Goal: Information Seeking & Learning: Learn about a topic

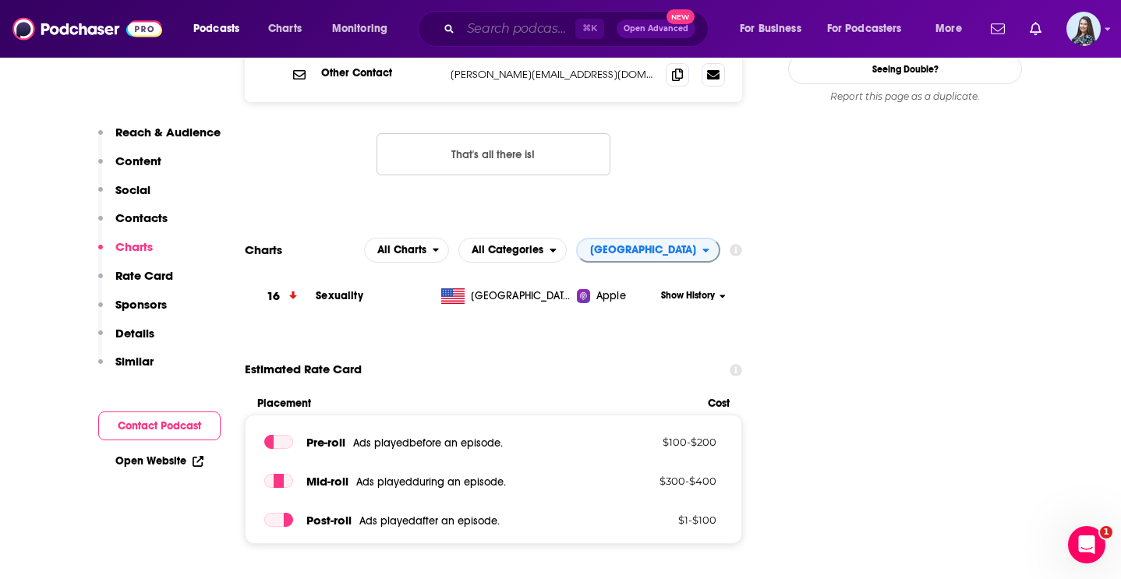
click at [517, 30] on input "Search podcasts, credits, & more..." at bounding box center [518, 28] width 115 height 25
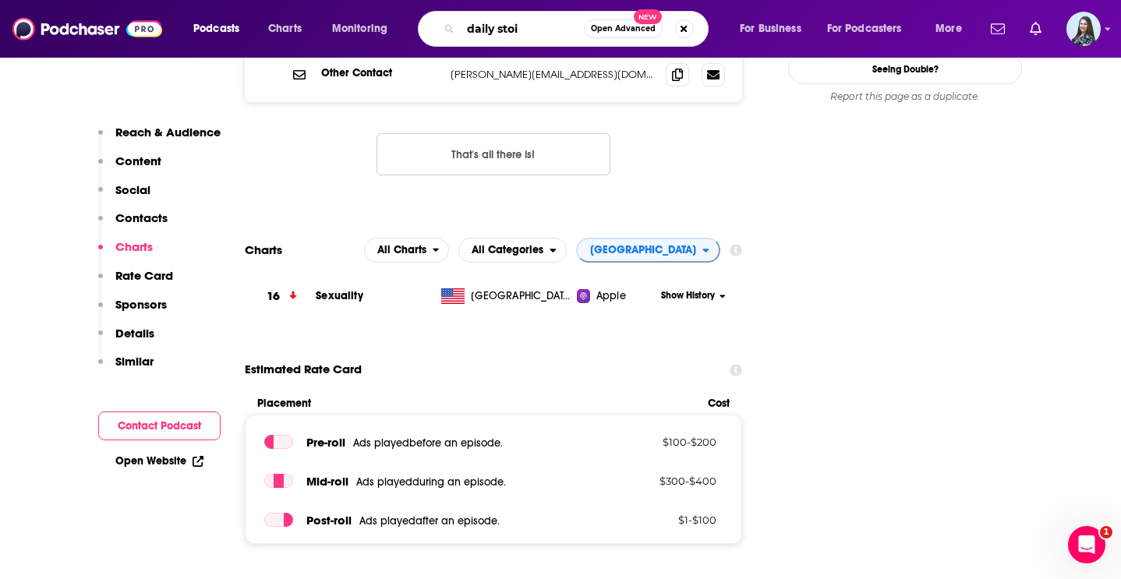
type input "daily stoic"
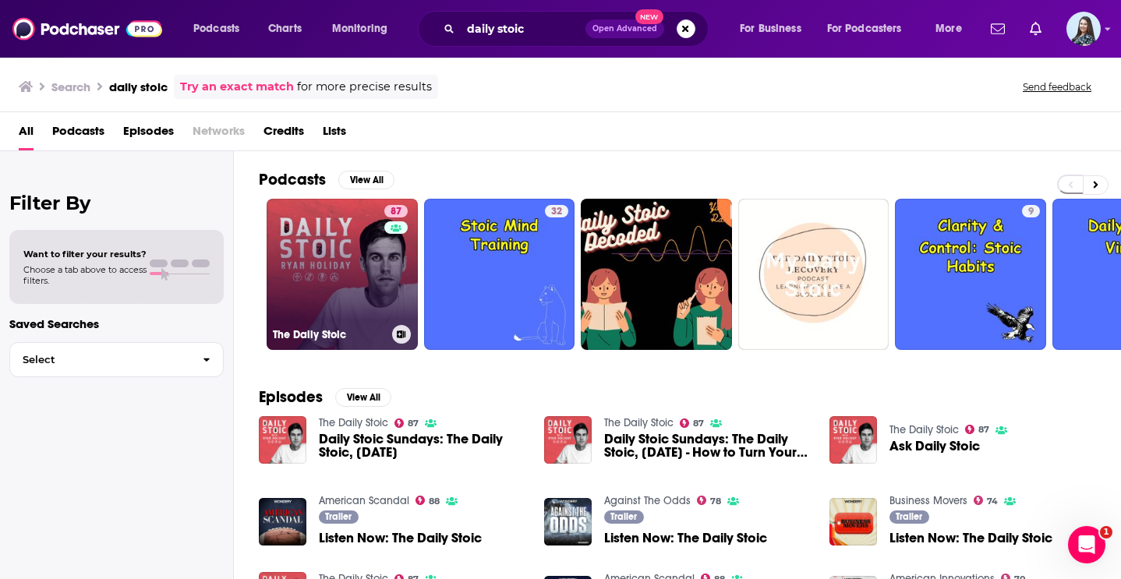
click at [356, 304] on link "87 The Daily Stoic" at bounding box center [342, 274] width 151 height 151
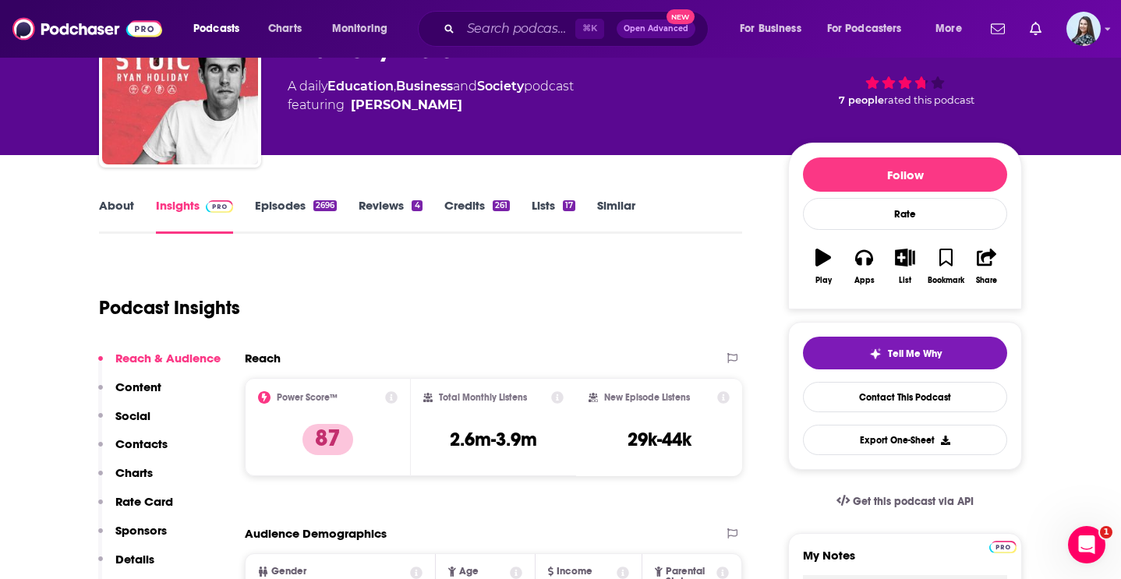
scroll to position [104, 0]
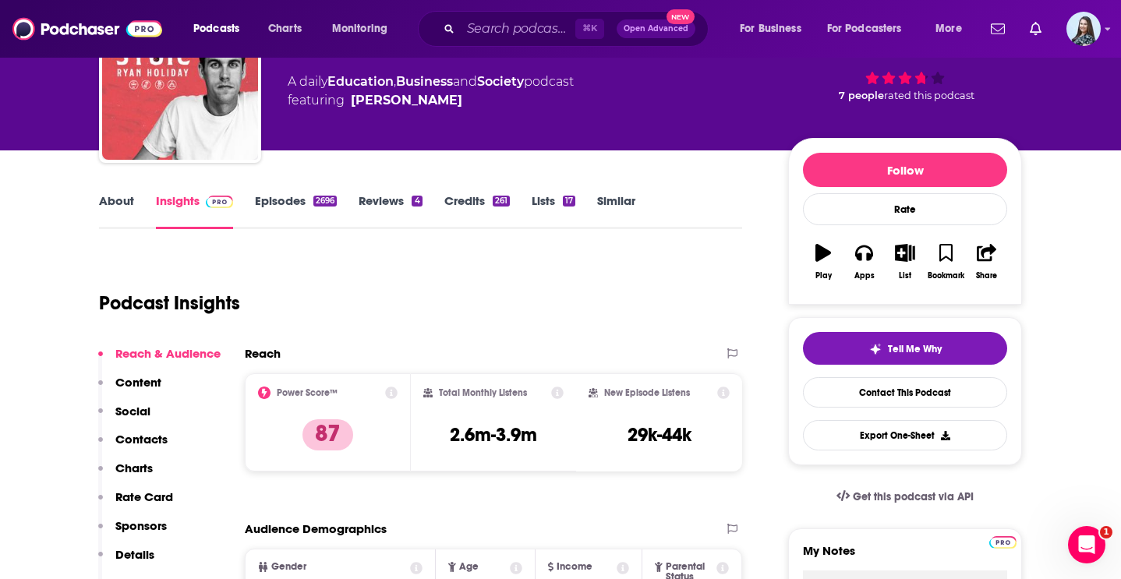
click at [126, 201] on link "About" at bounding box center [116, 211] width 35 height 36
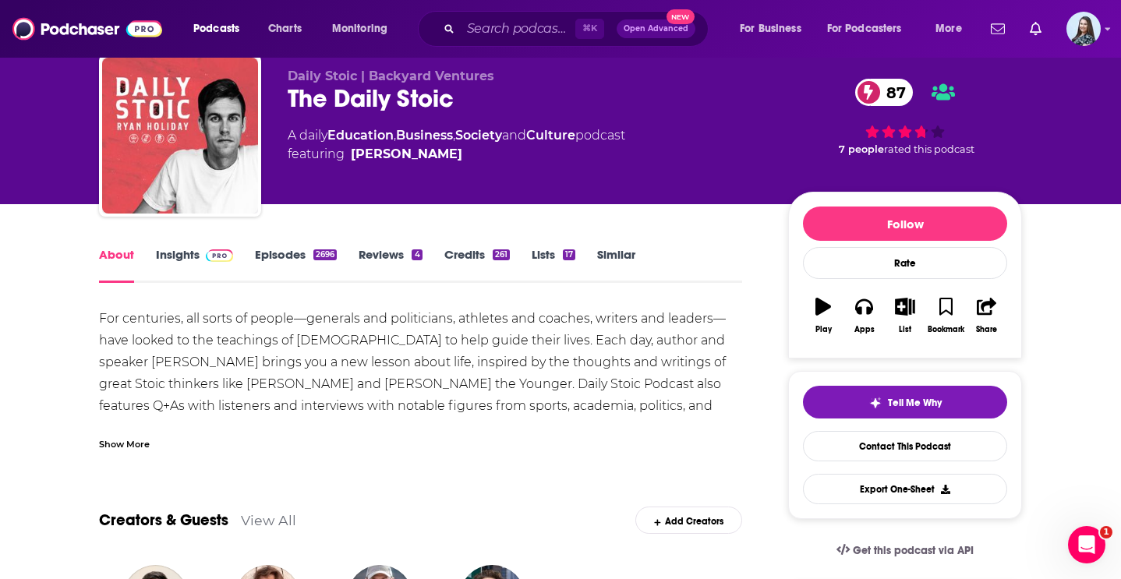
scroll to position [59, 0]
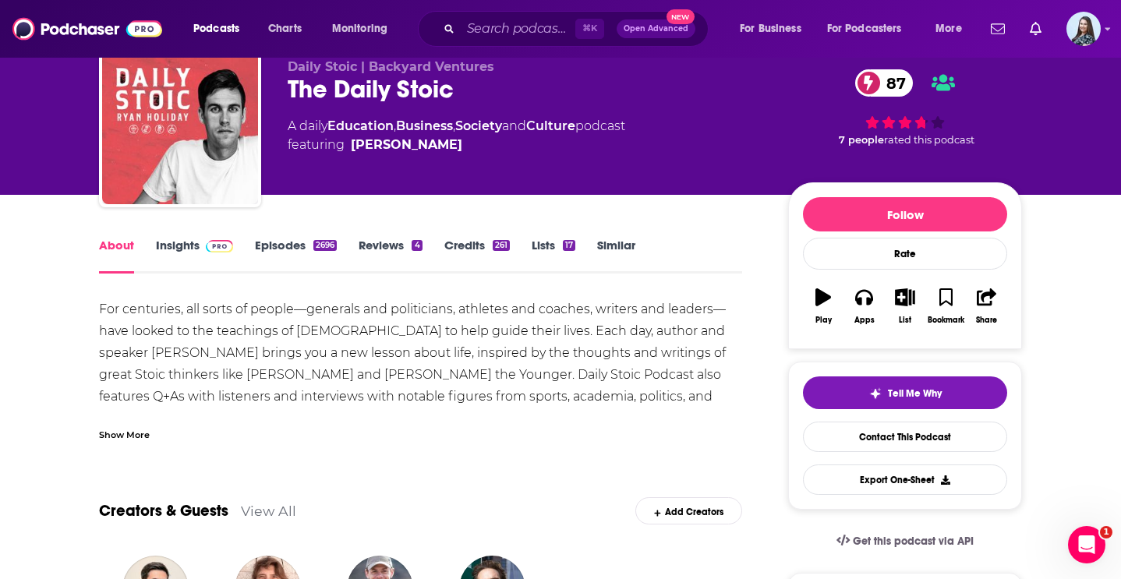
click at [144, 427] on div "Show More" at bounding box center [124, 434] width 51 height 15
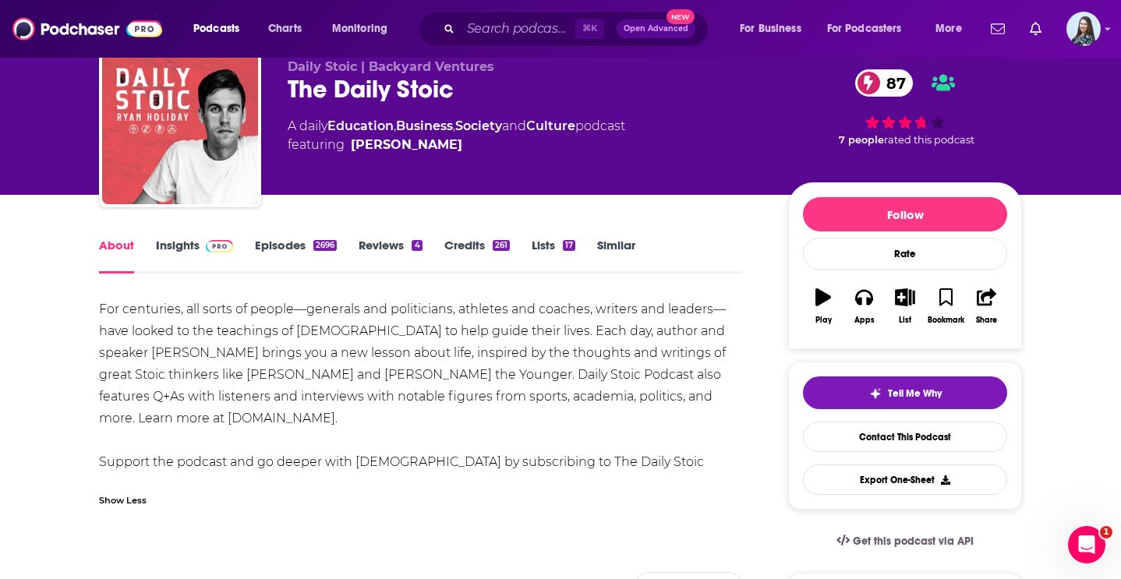
scroll to position [71, 0]
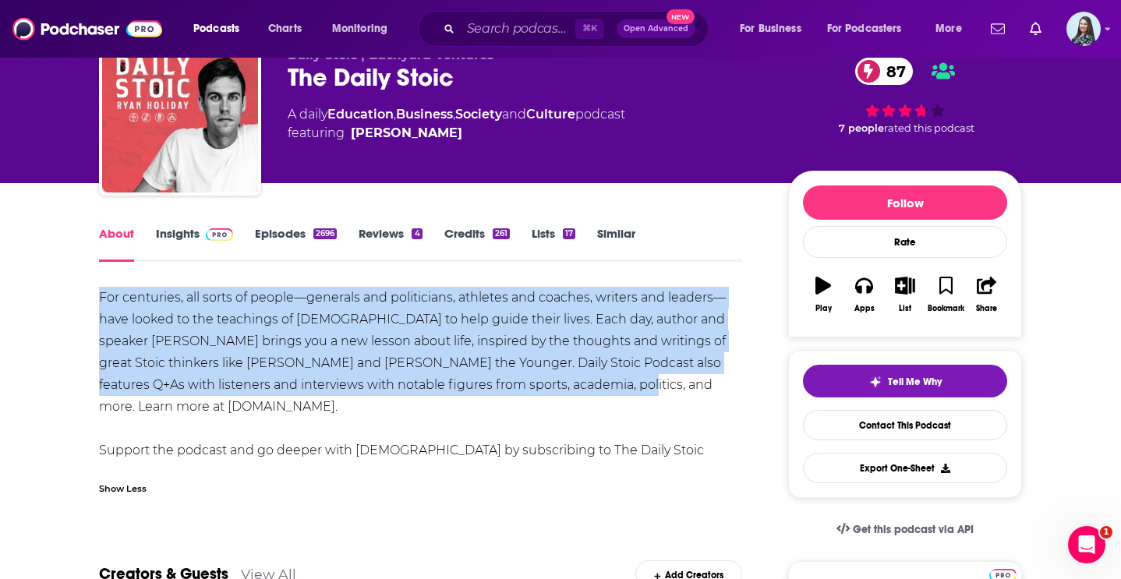
drag, startPoint x: 551, startPoint y: 386, endPoint x: 74, endPoint y: 304, distance: 484.2
copy div "For centuries, all sorts of people—generals and politicians, athletes and coach…"
click at [168, 241] on link "Insights" at bounding box center [194, 244] width 77 height 36
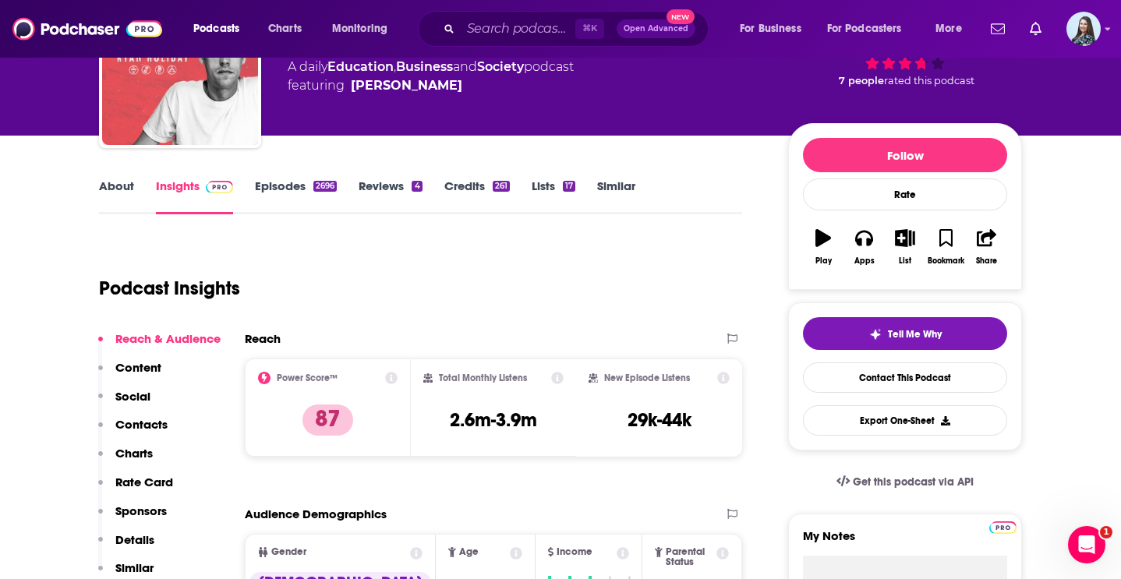
scroll to position [120, 0]
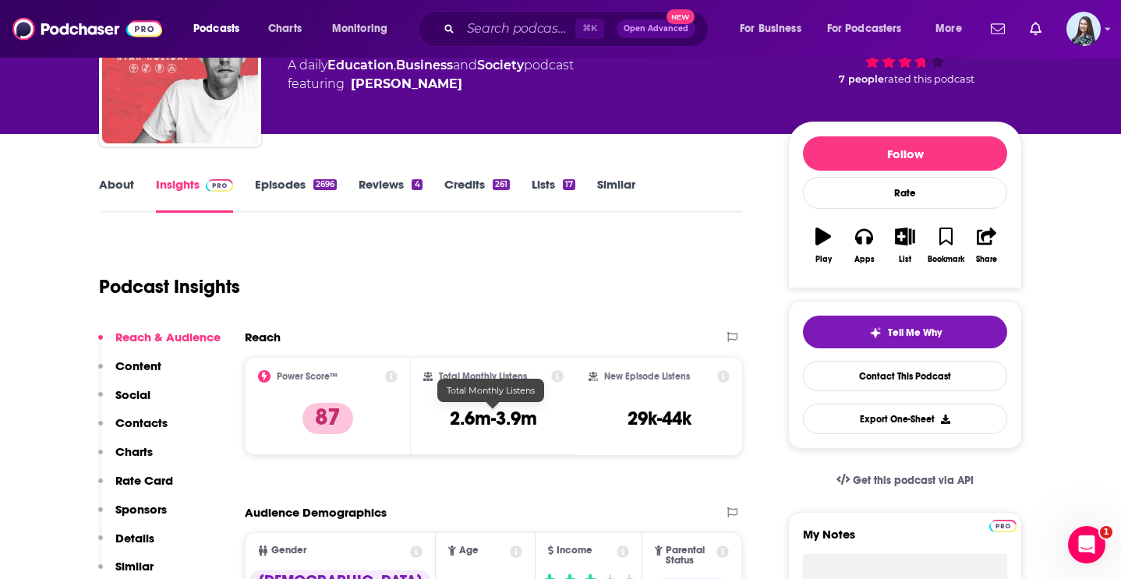
click at [486, 420] on h3 "2.6m-3.9m" at bounding box center [493, 418] width 87 height 23
copy div "2.6m-3.9m"
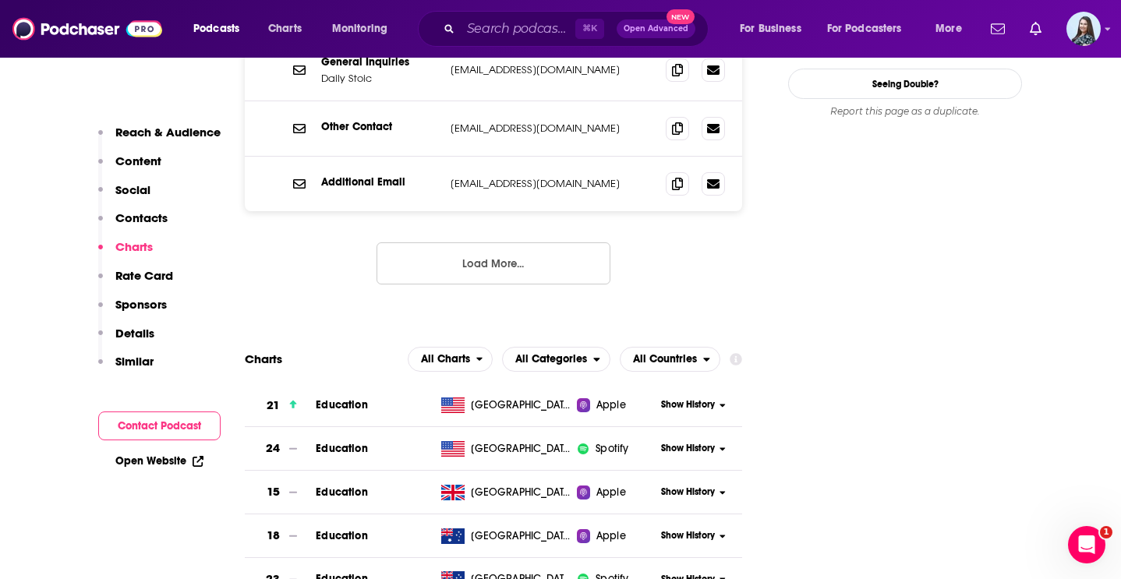
scroll to position [1792, 0]
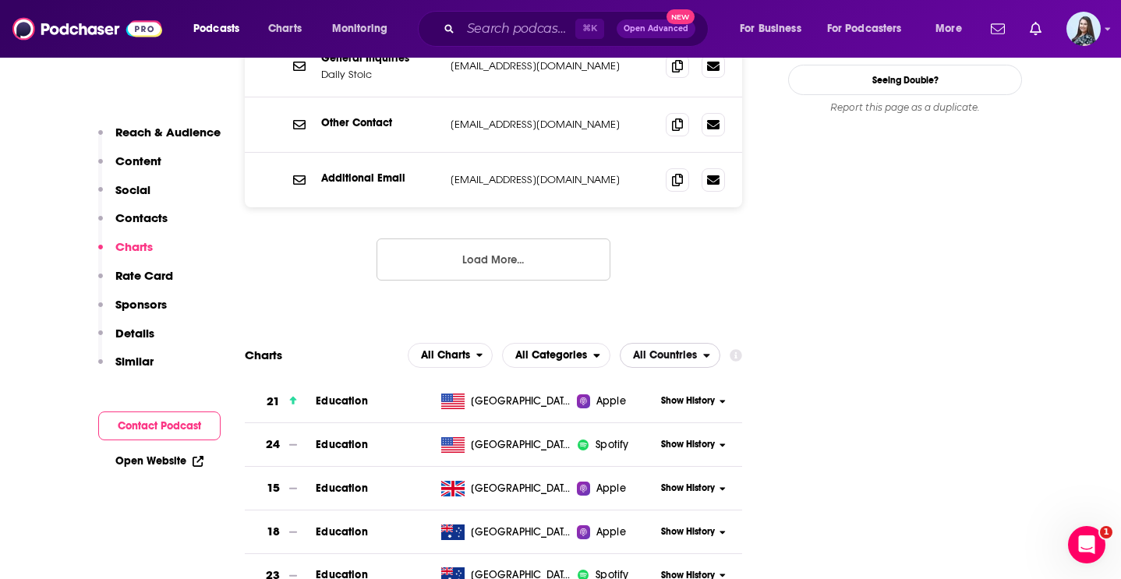
click at [674, 350] on span "All Countries" at bounding box center [665, 355] width 64 height 11
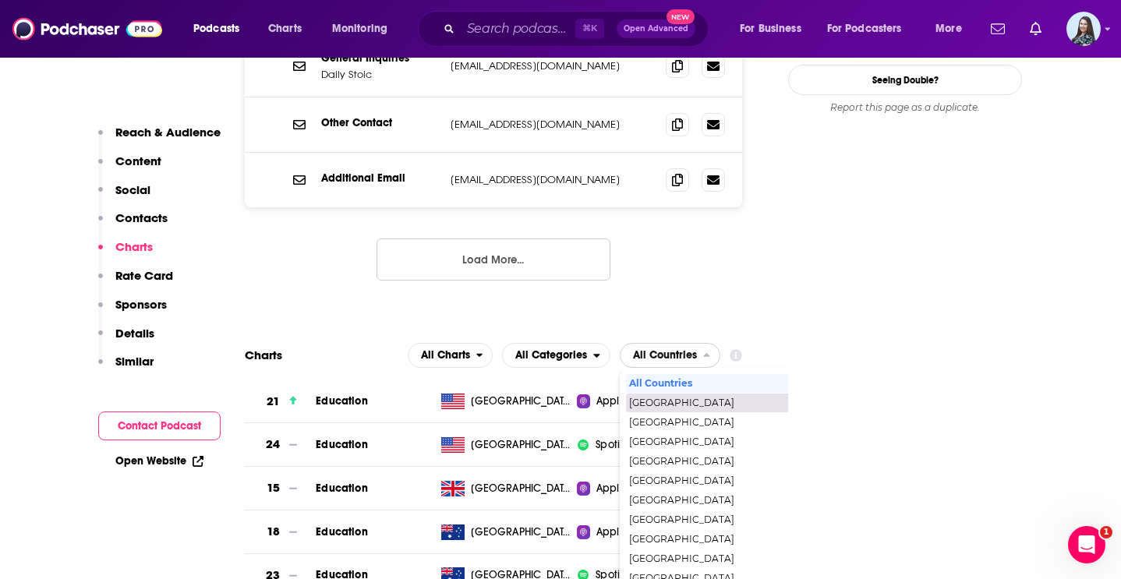
click at [677, 398] on span "[GEOGRAPHIC_DATA]" at bounding box center [736, 402] width 215 height 9
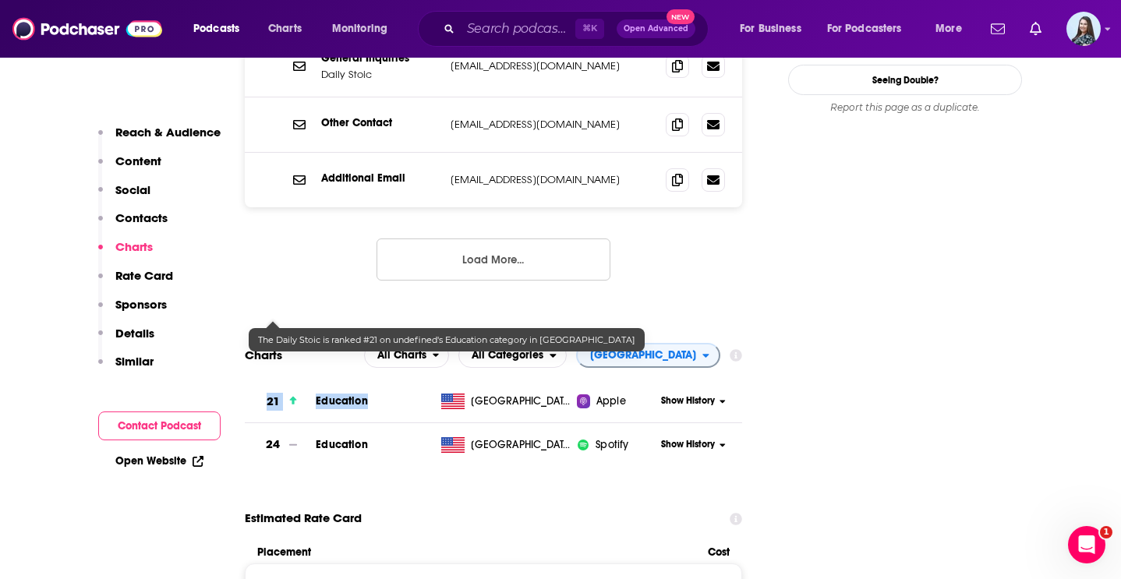
drag, startPoint x: 377, startPoint y: 321, endPoint x: 262, endPoint y: 313, distance: 115.7
click at [263, 381] on tr "21 Education [GEOGRAPHIC_DATA] Apple Show History" at bounding box center [493, 403] width 497 height 44
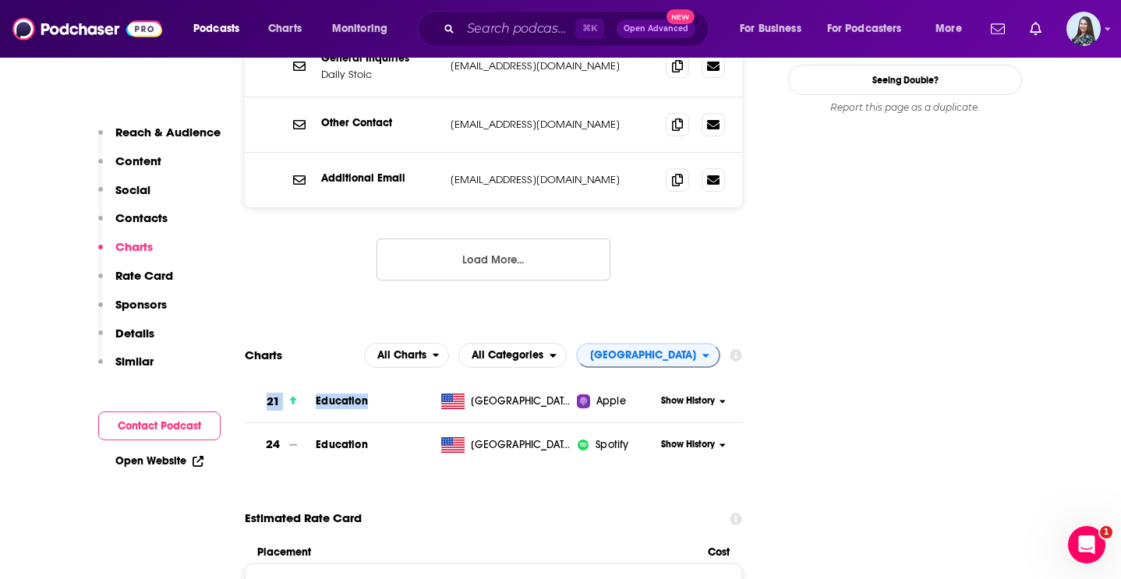
copy tr "21 Education"
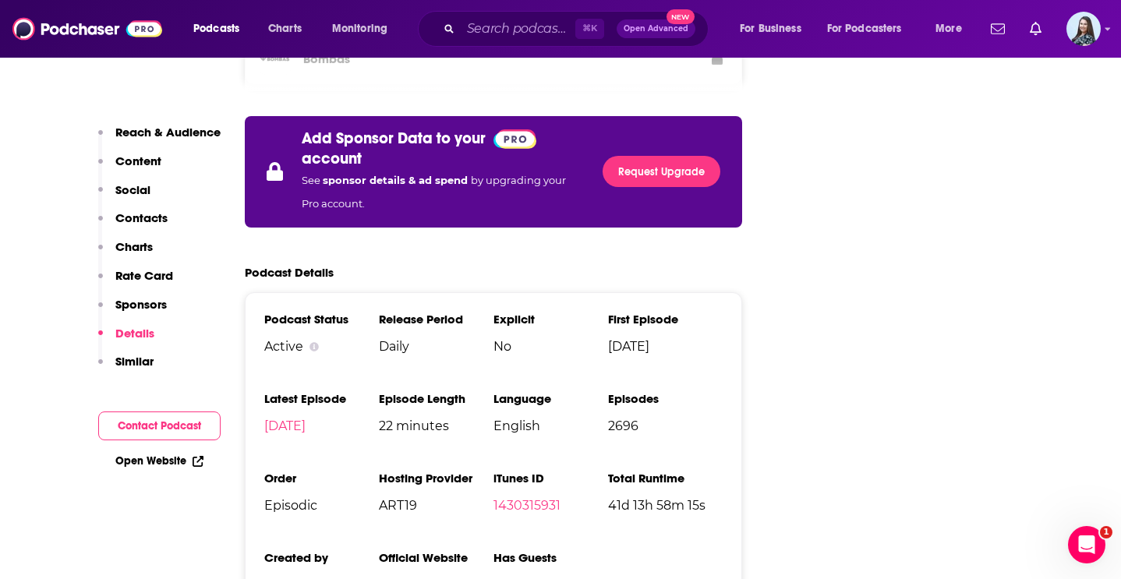
scroll to position [2817, 0]
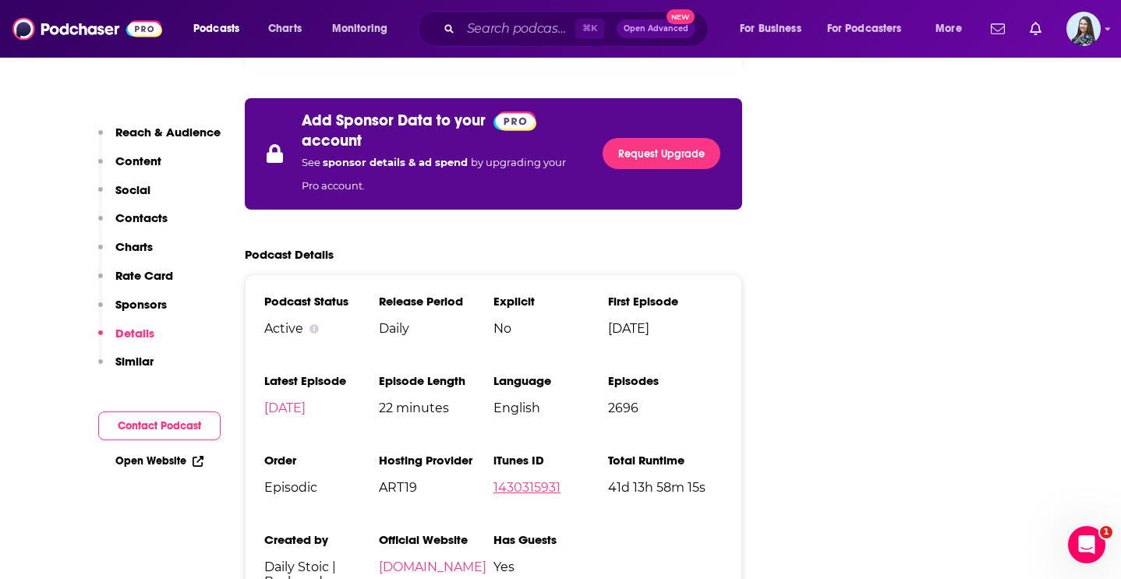
click at [539, 480] on link "1430315931" at bounding box center [527, 487] width 67 height 15
